Goal: Check status: Check status

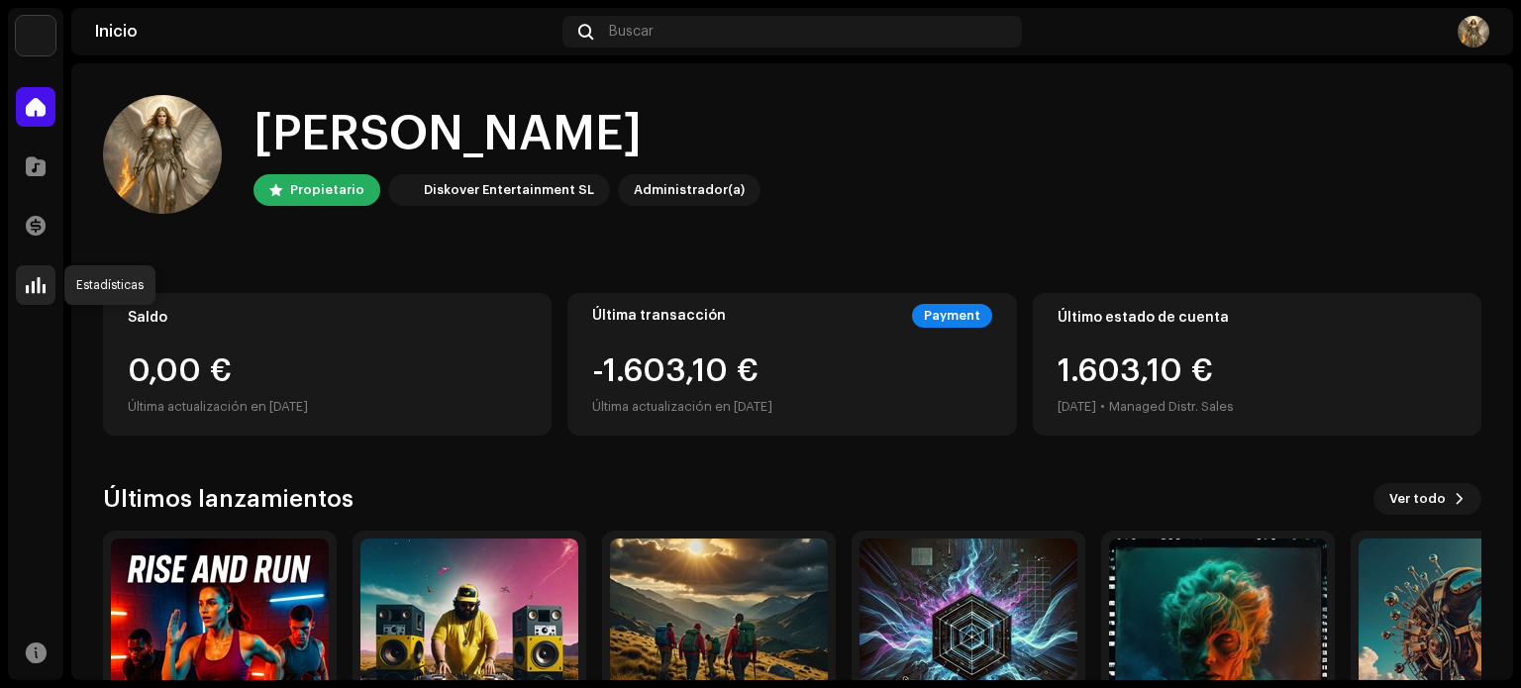
click at [44, 283] on span at bounding box center [36, 285] width 20 height 16
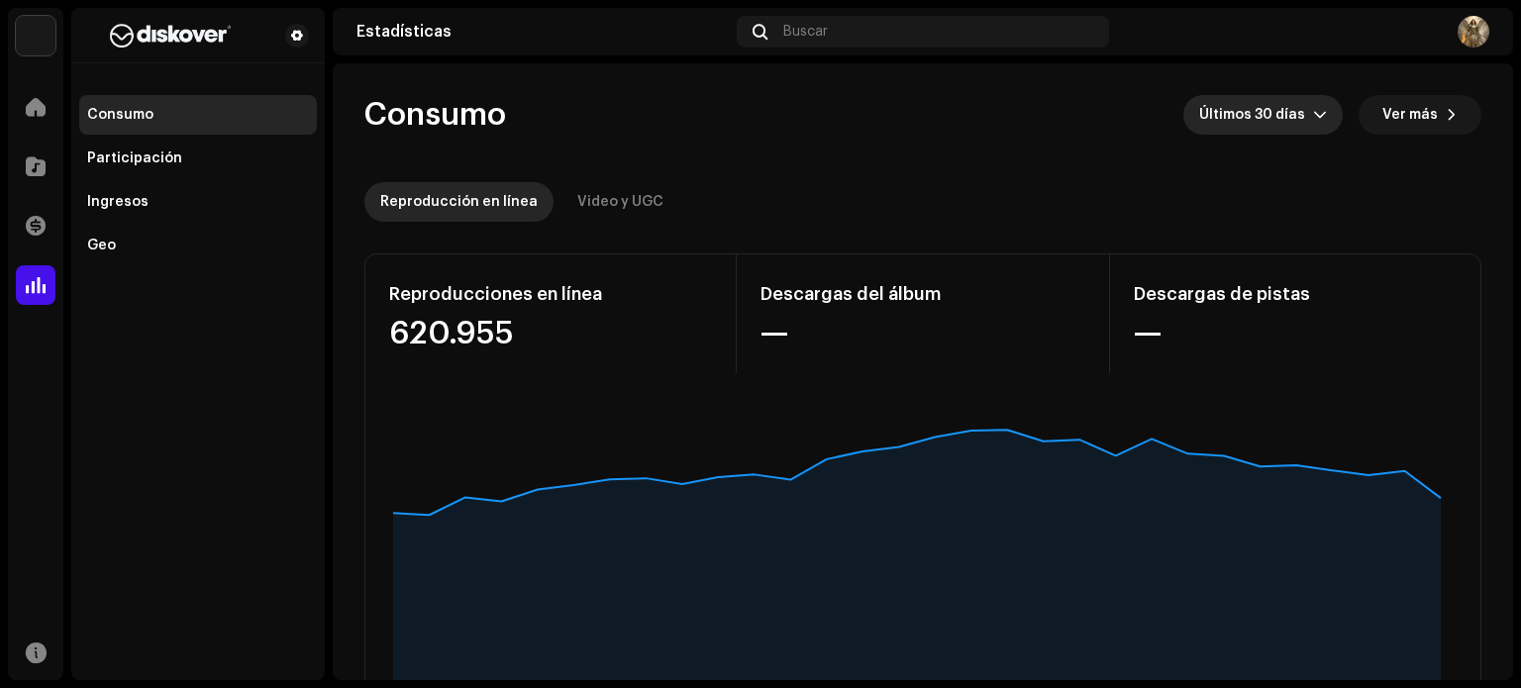
click at [1287, 119] on span "Últimos 30 días" at bounding box center [1256, 115] width 114 height 40
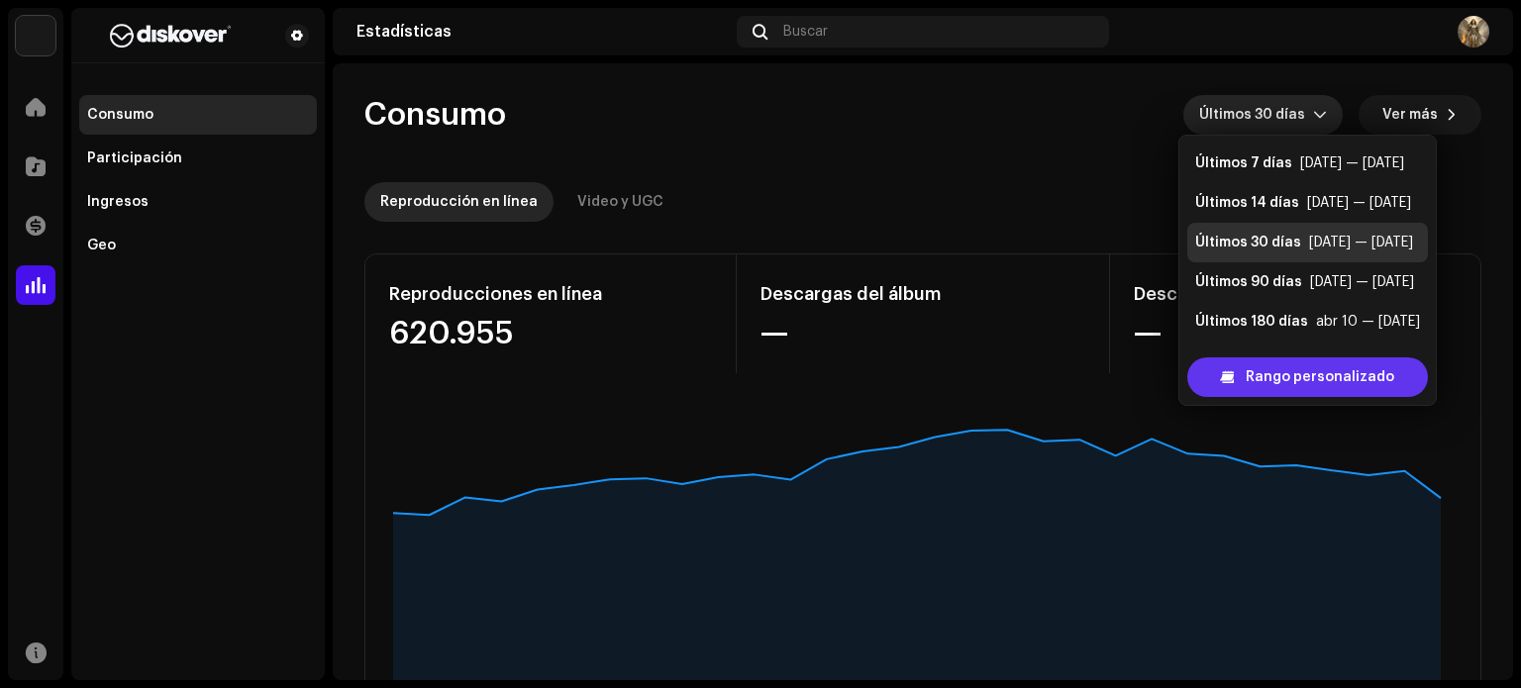
scroll to position [32, 0]
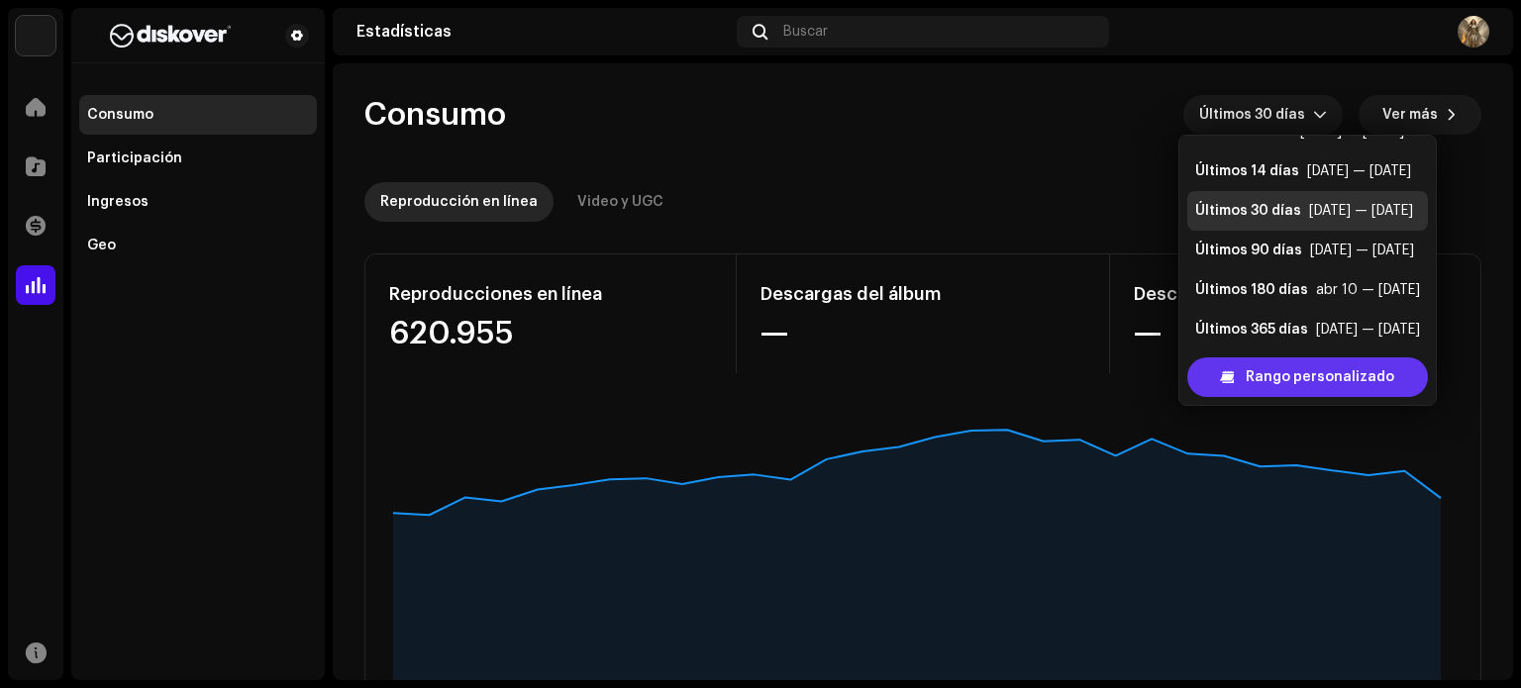
click at [1292, 369] on span "Rango personalizado" at bounding box center [1320, 377] width 149 height 40
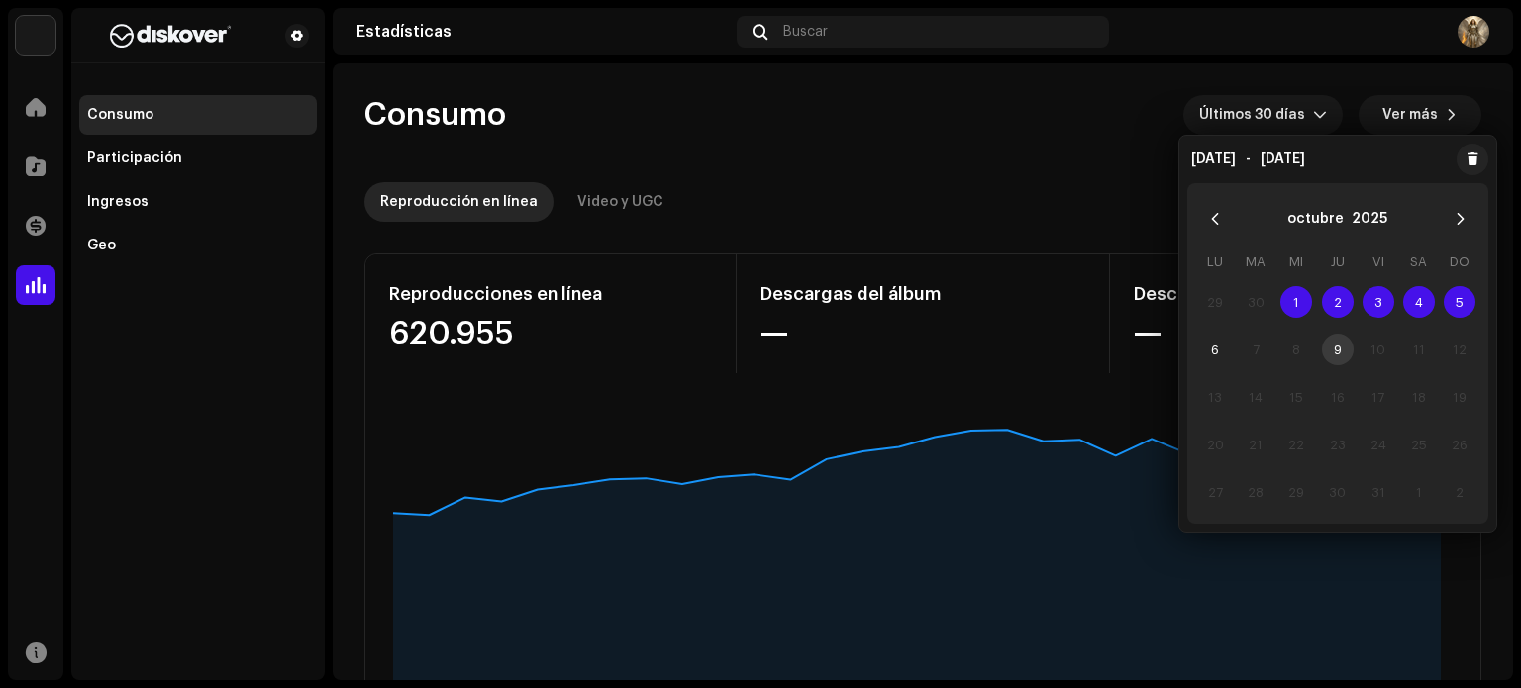
click at [1295, 307] on span "1" at bounding box center [1296, 302] width 32 height 32
click at [1215, 352] on span "6" at bounding box center [1215, 350] width 32 height 32
